Goal: Task Accomplishment & Management: Use online tool/utility

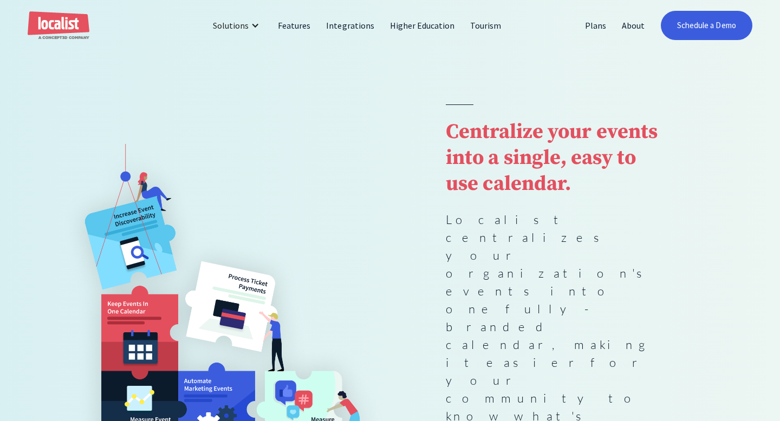
scroll to position [191, 0]
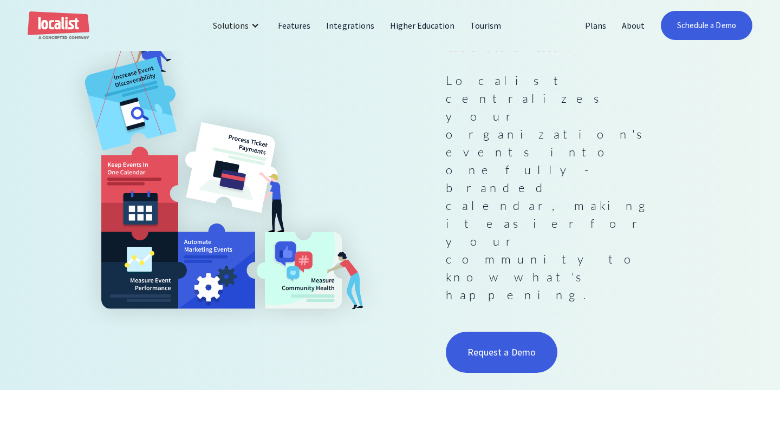
click at [581, 384] on button "Decline" at bounding box center [590, 385] width 77 height 23
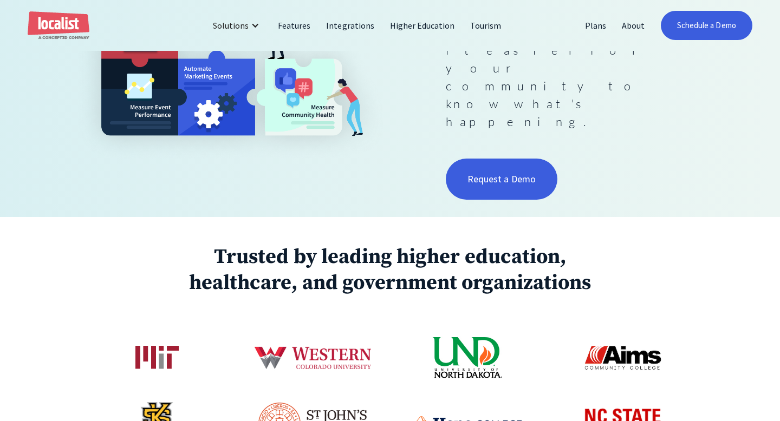
scroll to position [571, 0]
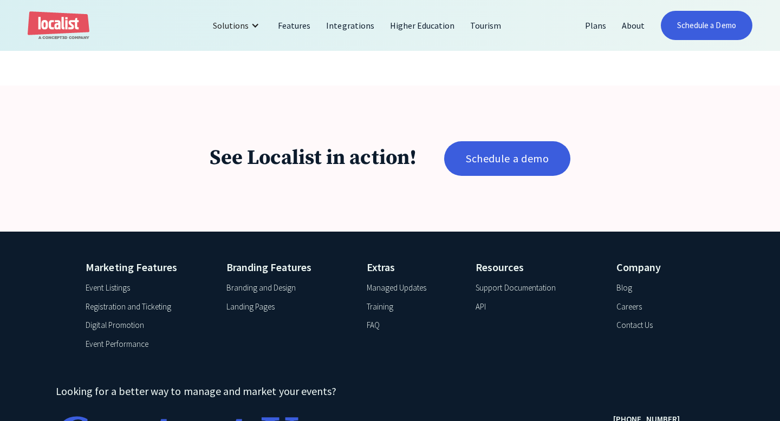
scroll to position [1767, 0]
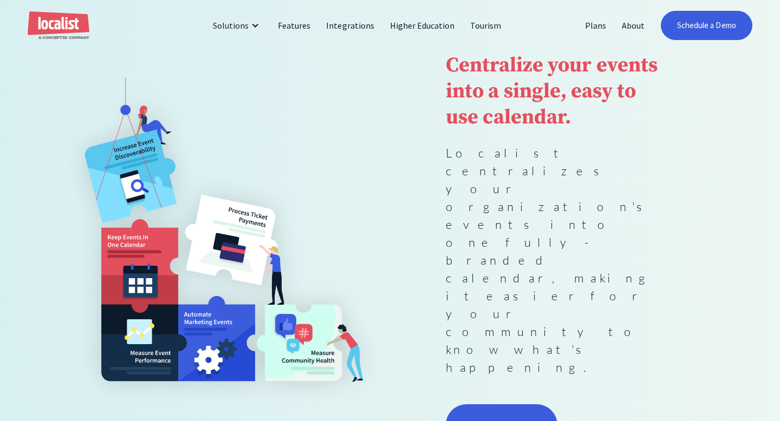
scroll to position [125, 0]
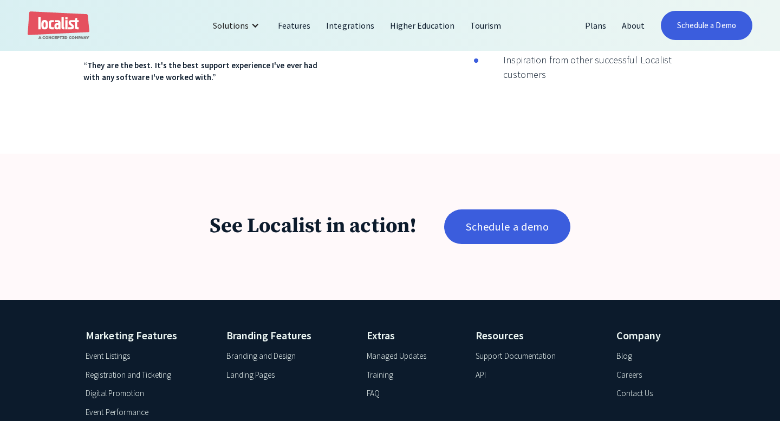
scroll to position [1742, 0]
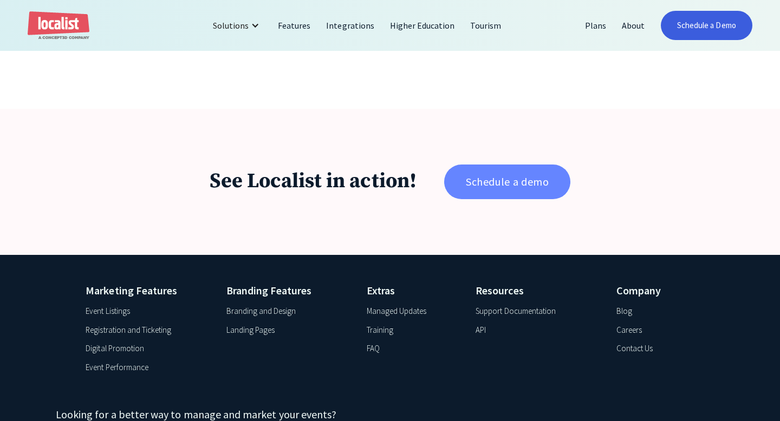
click at [539, 165] on link "Schedule a demo" at bounding box center [507, 182] width 126 height 35
